Goal: Obtain resource: Download file/media

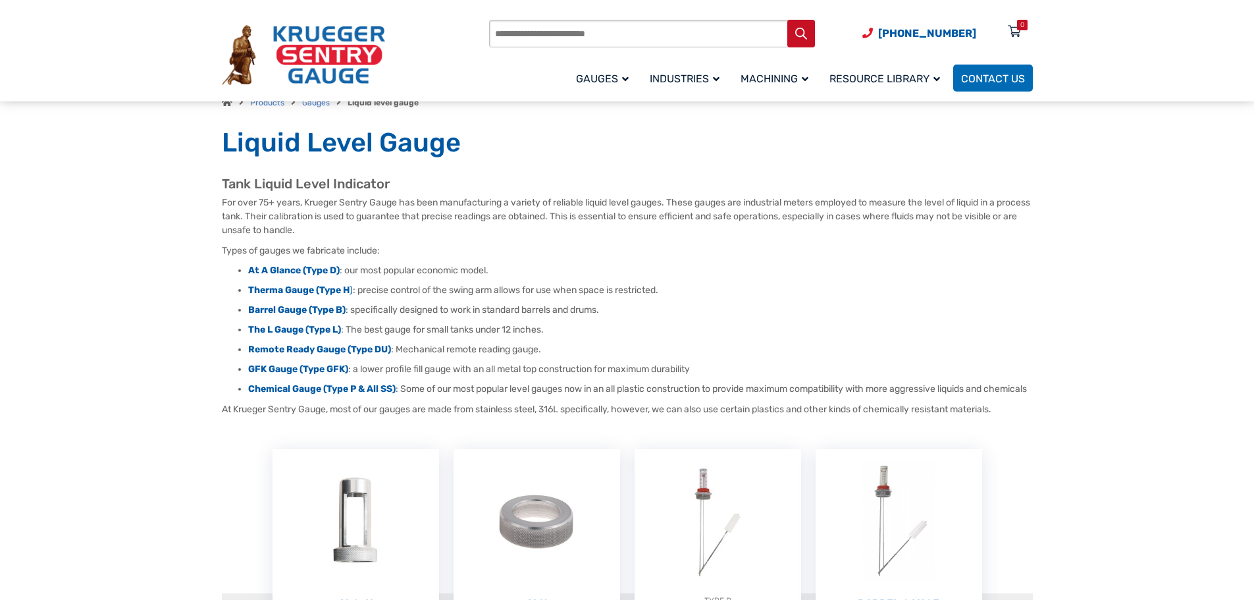
scroll to position [66, 0]
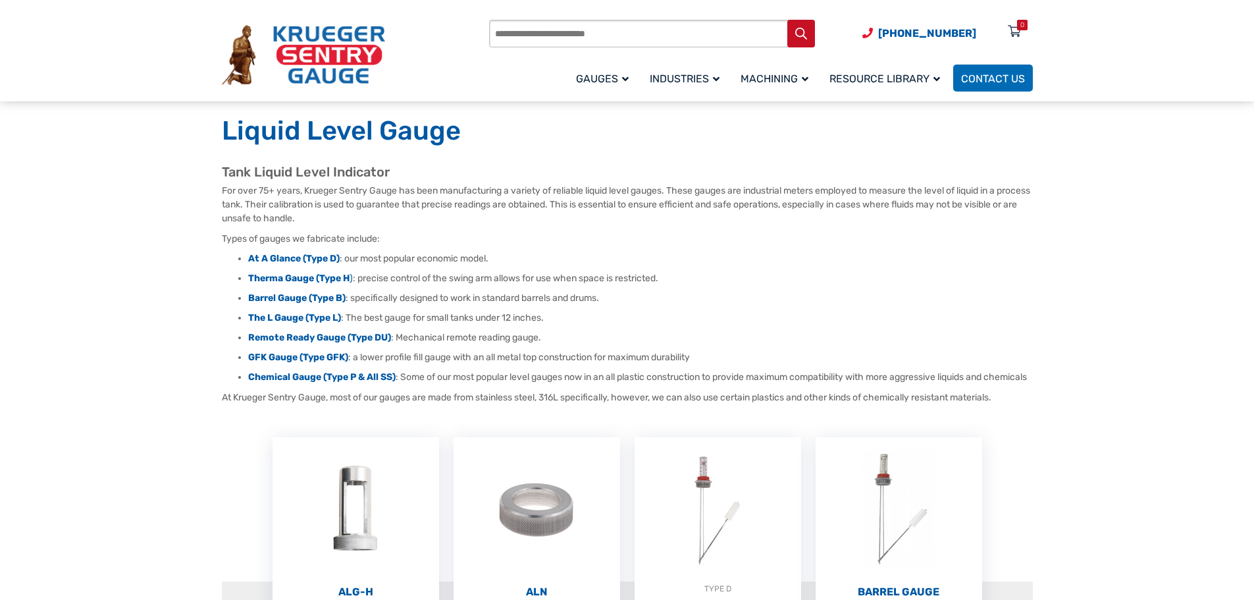
click at [294, 49] on img at bounding box center [303, 55] width 163 height 61
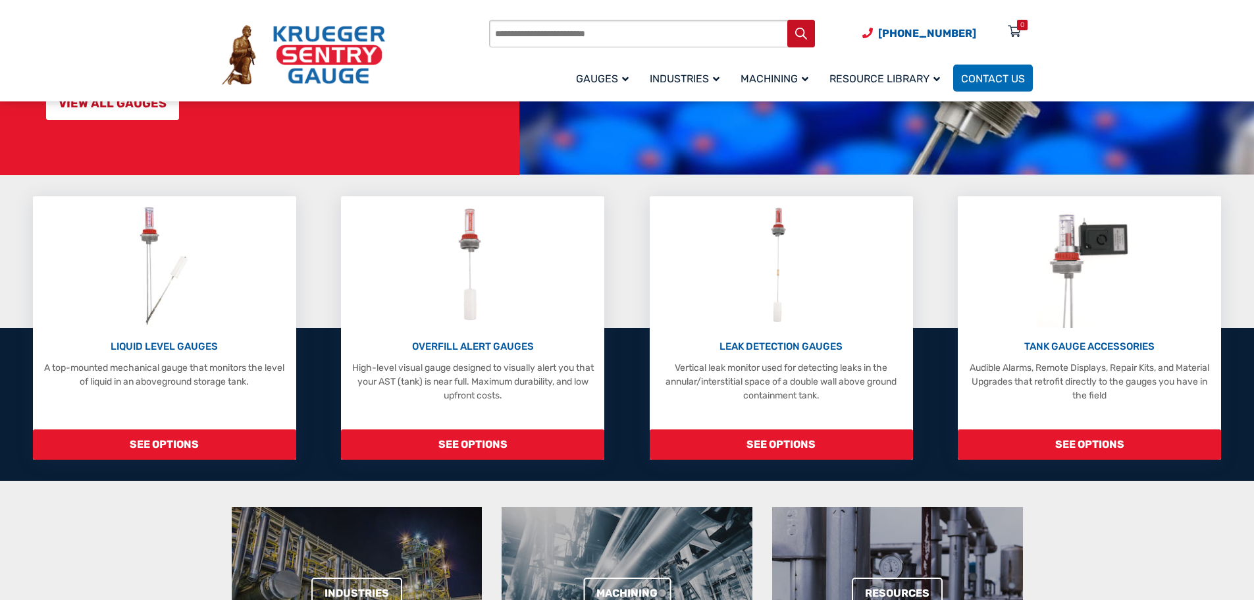
scroll to position [263, 0]
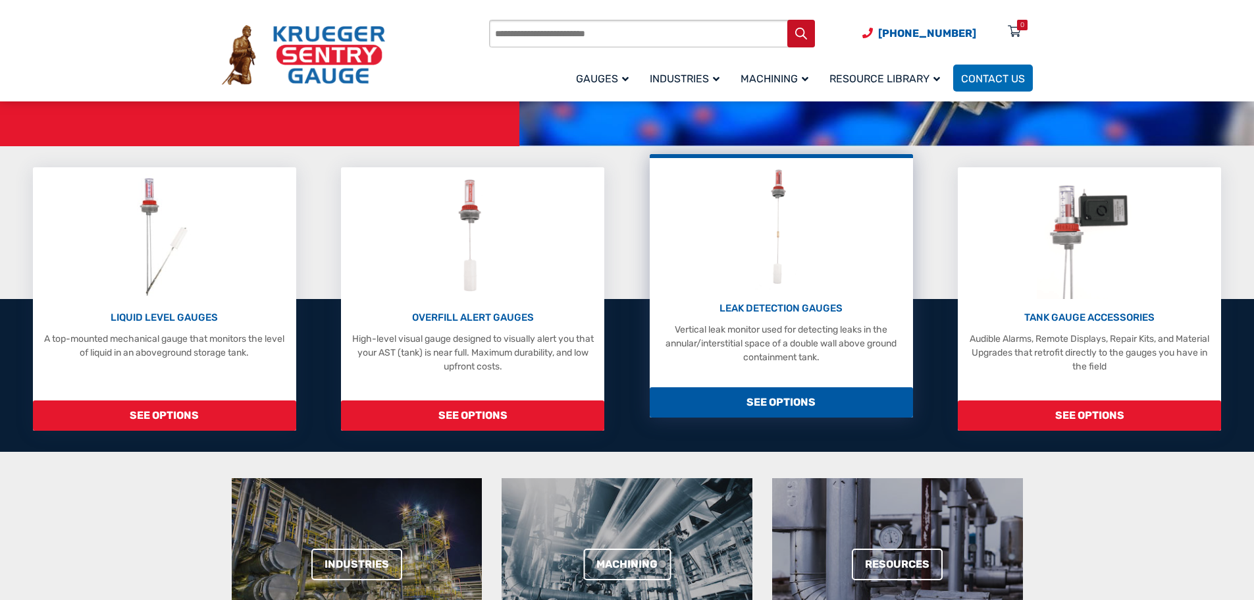
click at [780, 325] on p "Vertical leak monitor used for detecting leaks in the annular/interstitial spac…" at bounding box center [781, 343] width 250 height 41
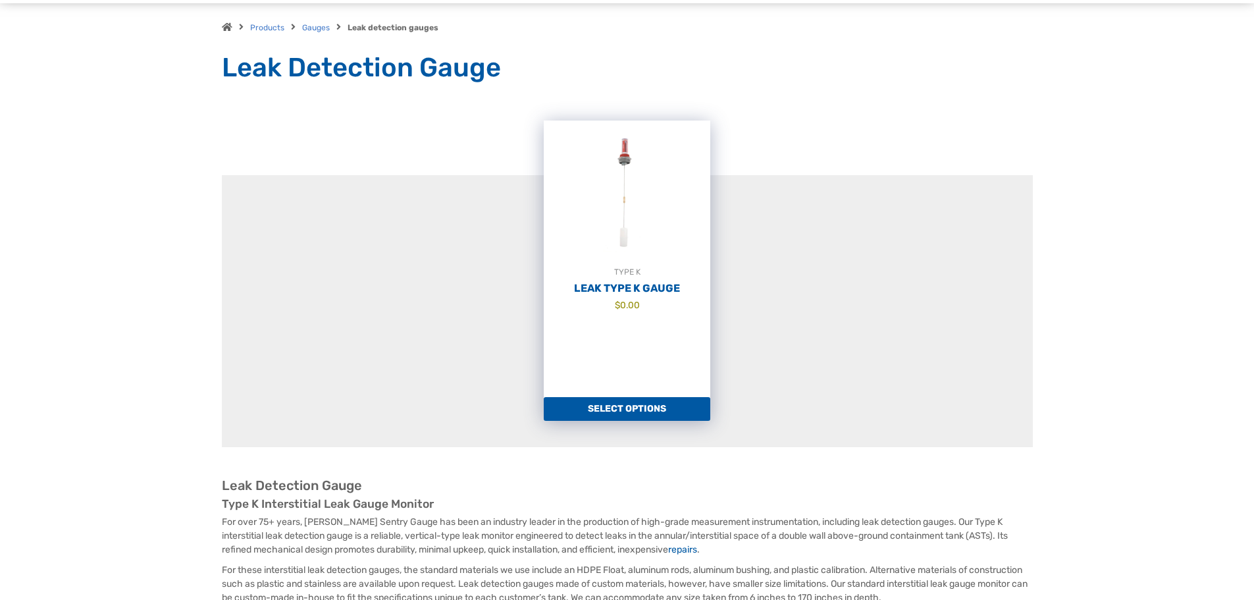
scroll to position [132, 0]
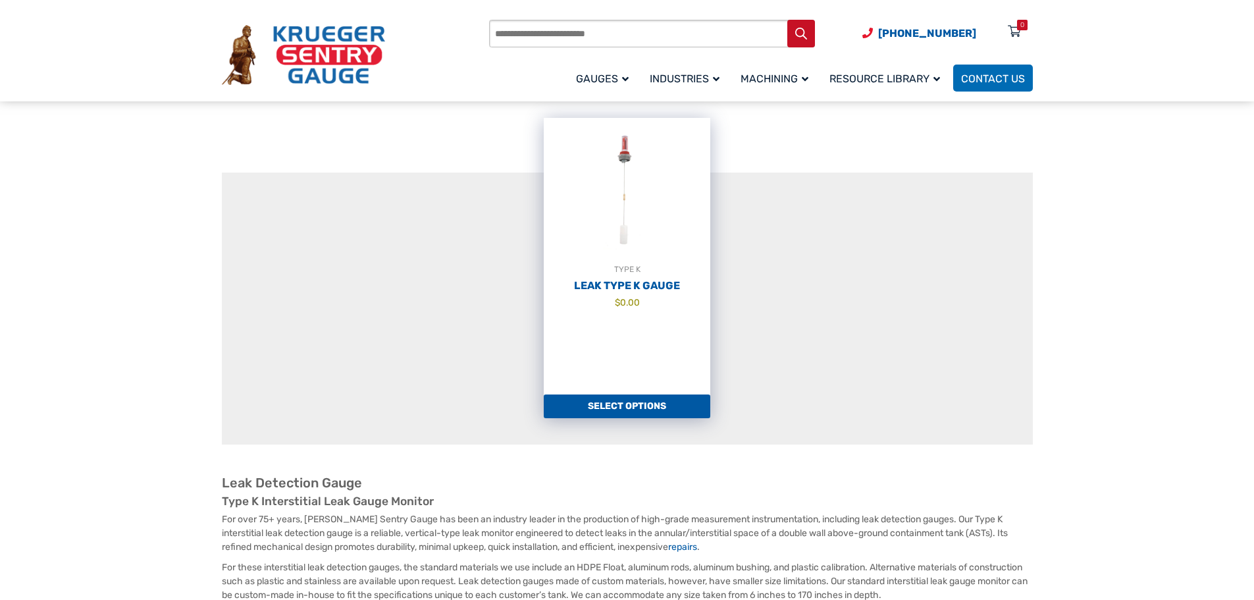
click at [660, 321] on link "TYPE K Leak Type K Gauge $ 0.00" at bounding box center [627, 256] width 167 height 277
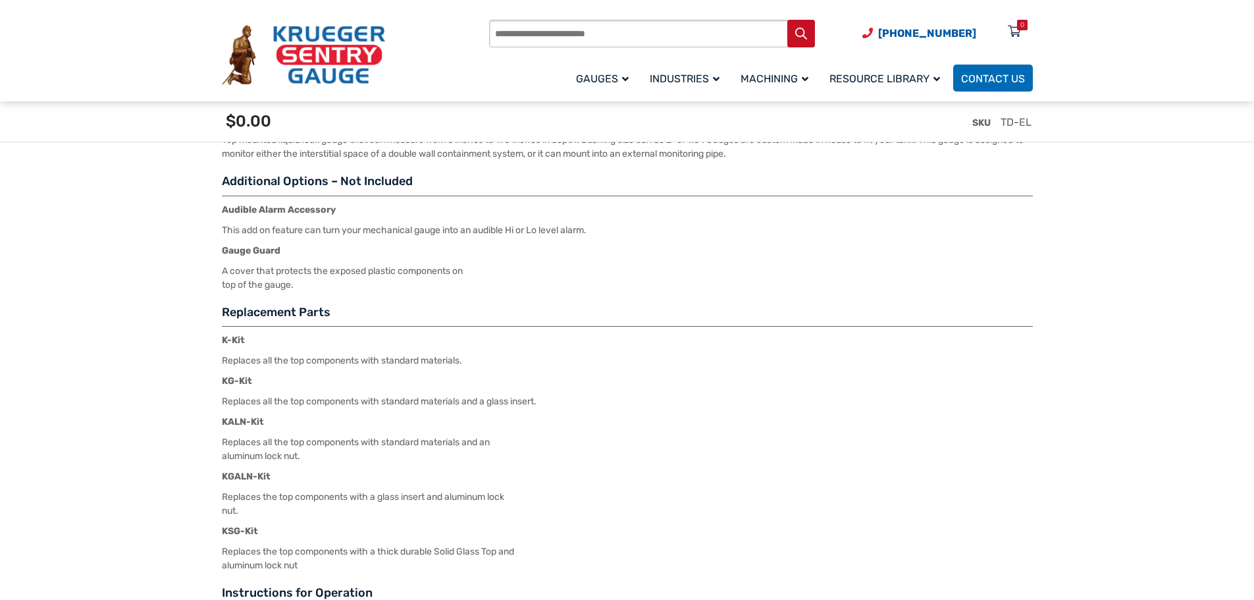
scroll to position [1927, 0]
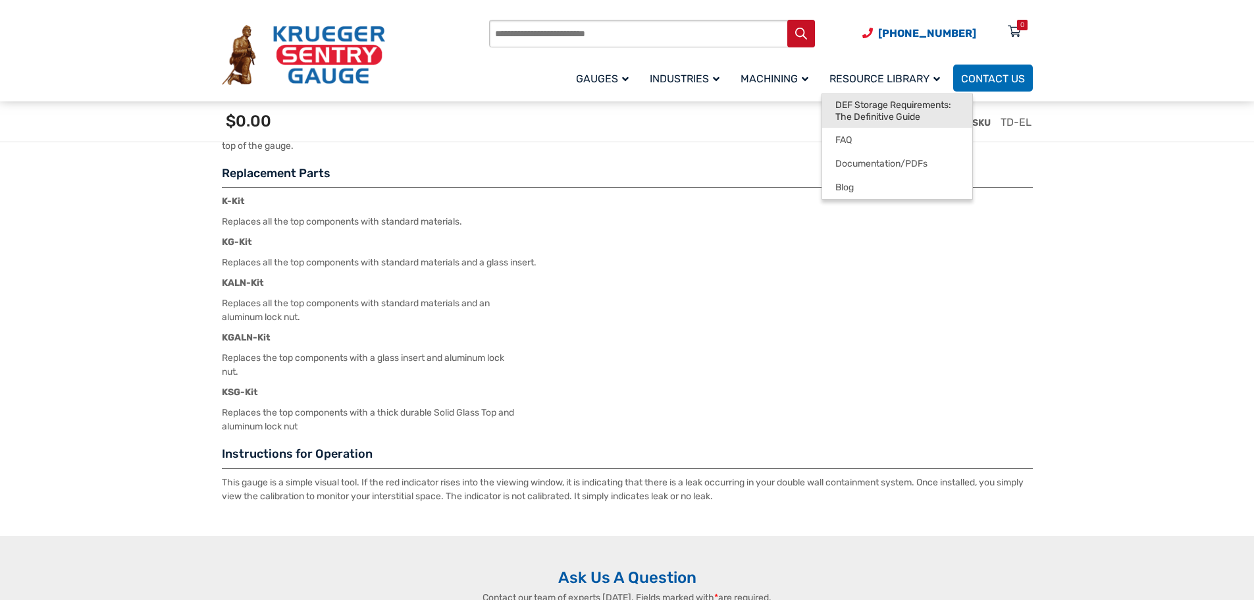
click at [890, 122] on span "DEF Storage Requirements: The Definitive Guide" at bounding box center [898, 110] width 124 height 23
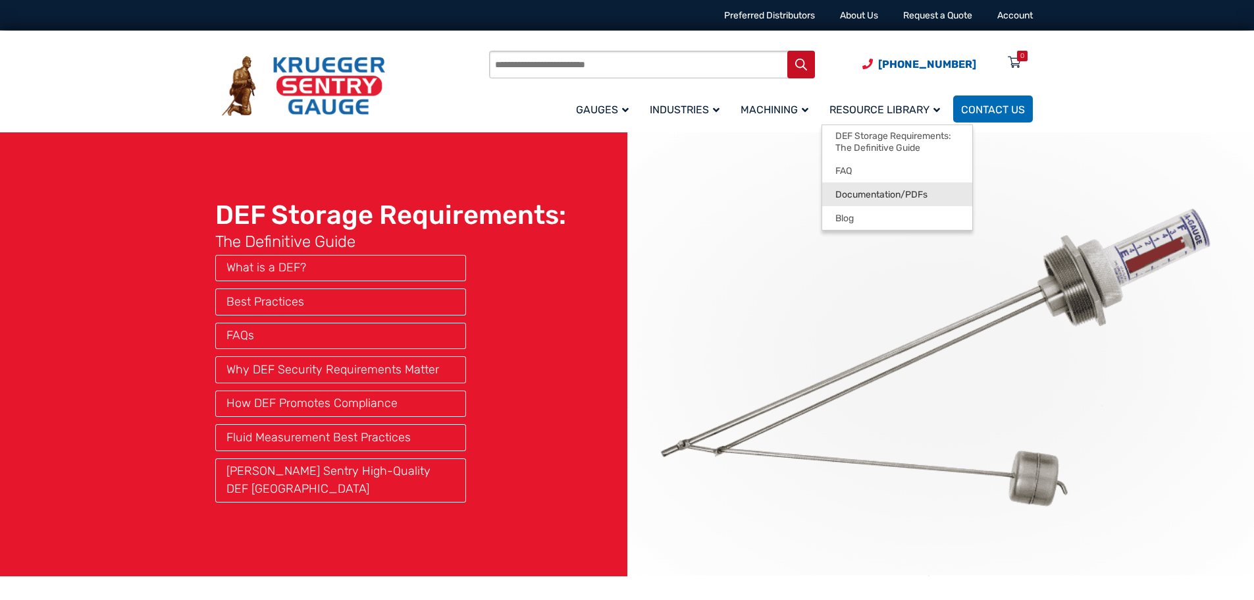
click at [886, 196] on span "Documentation/PDFs" at bounding box center [882, 195] width 92 height 12
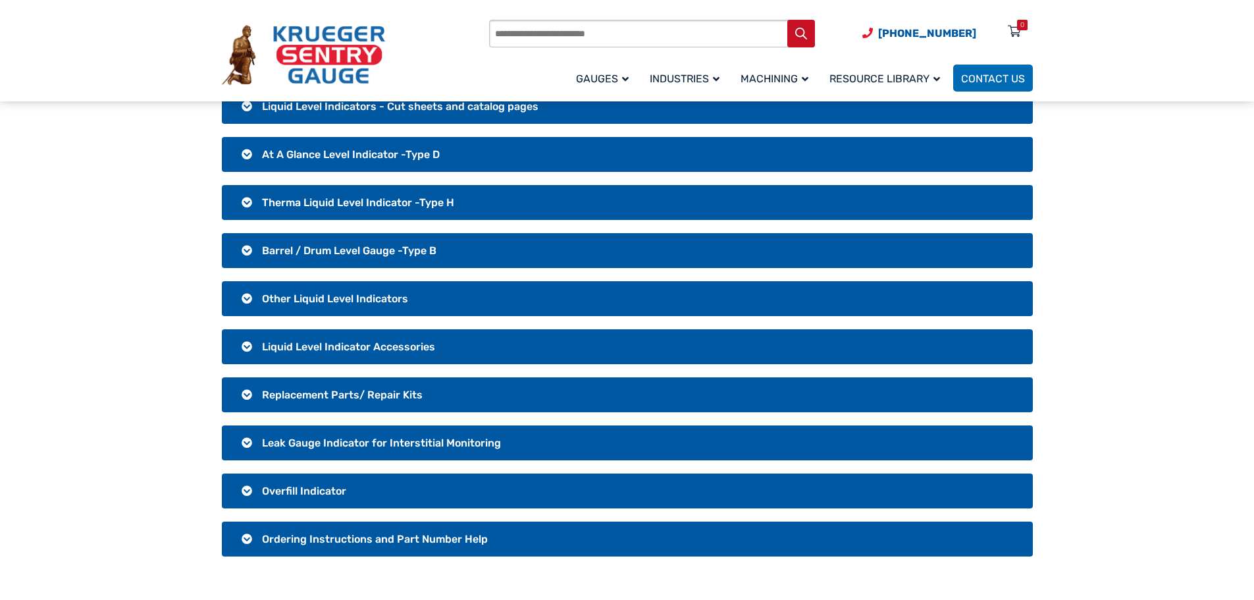
scroll to position [132, 0]
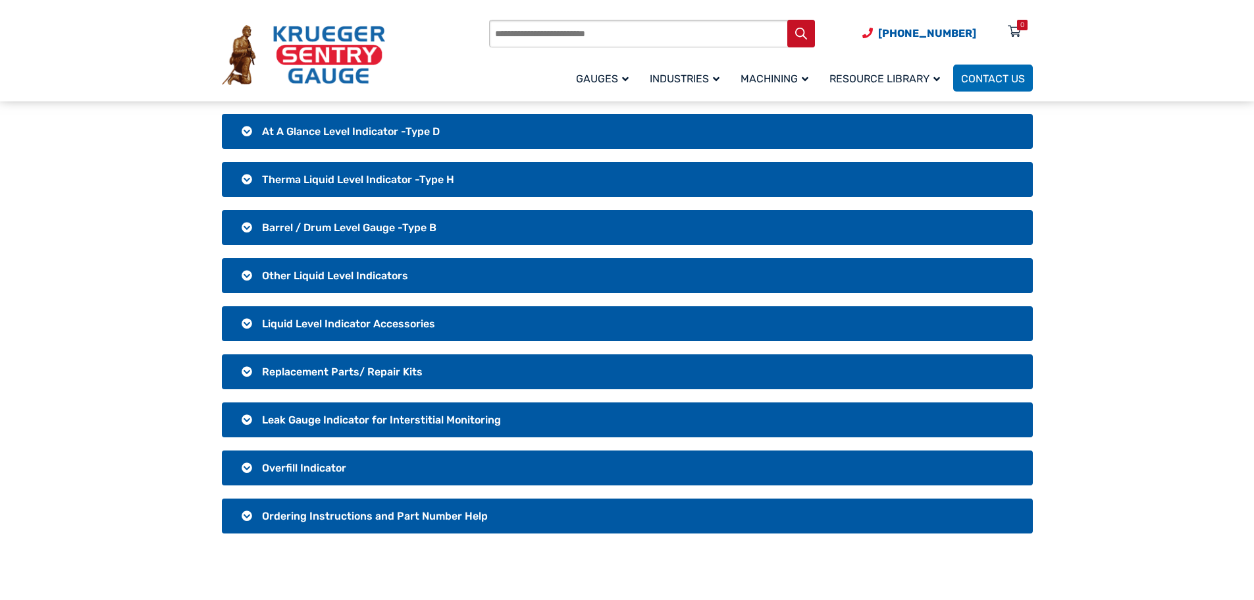
click at [351, 425] on span "Leak Gauge Indicator for Interstitial Monitoring" at bounding box center [381, 419] width 239 height 13
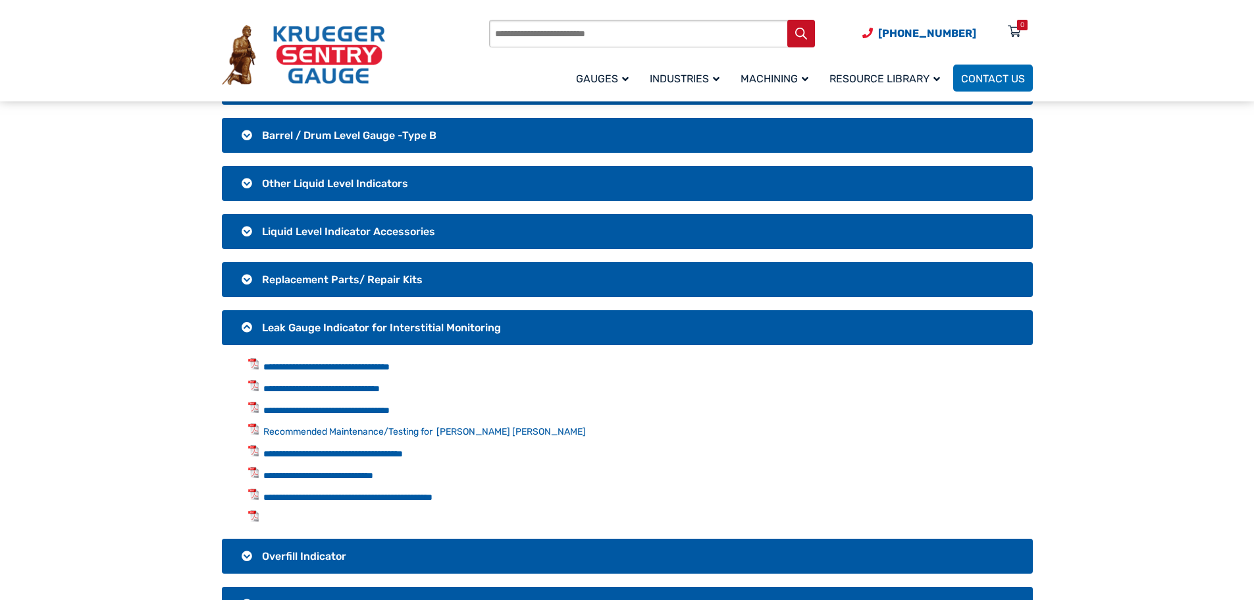
scroll to position [263, 0]
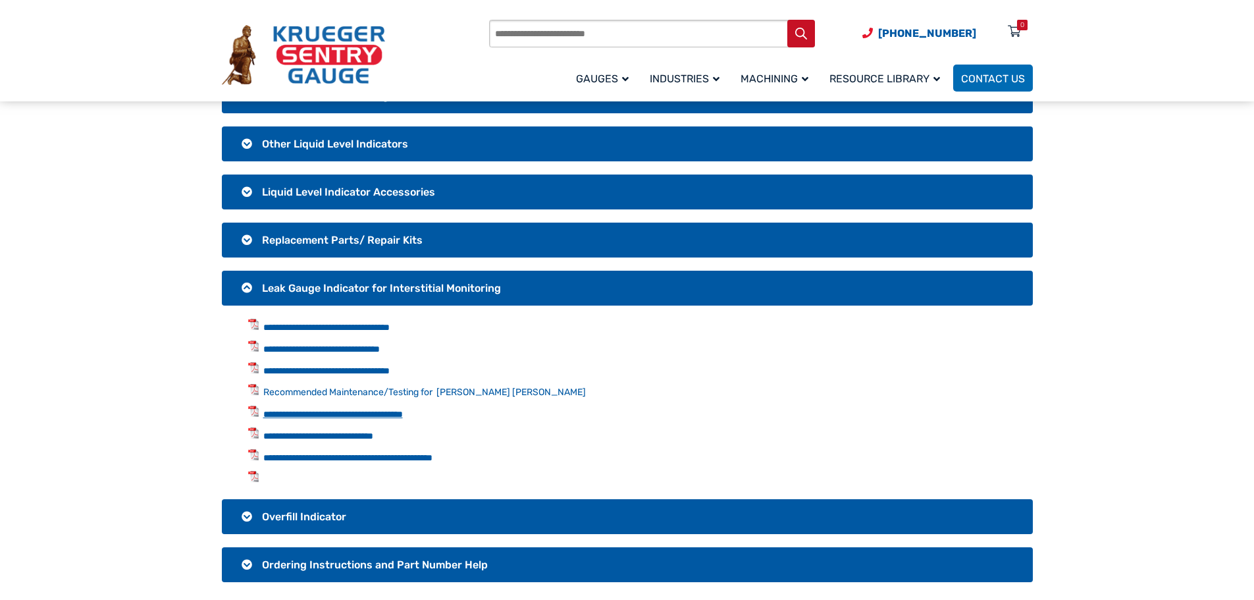
click at [403, 417] on link "**********" at bounding box center [333, 414] width 140 height 9
